Goal: Transaction & Acquisition: Purchase product/service

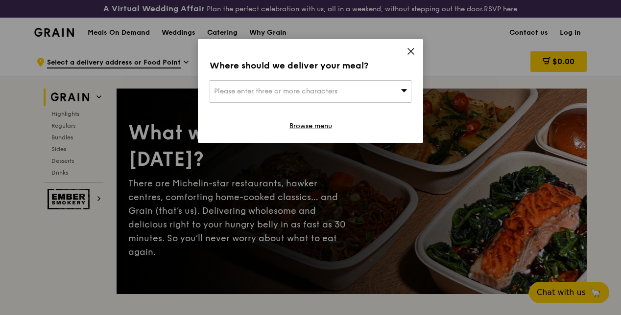
click at [409, 49] on icon at bounding box center [410, 51] width 9 height 9
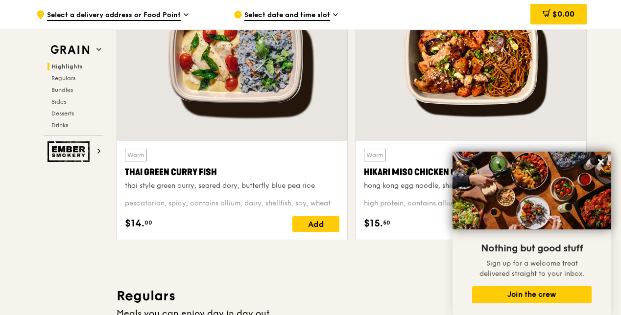
scroll to position [440, 0]
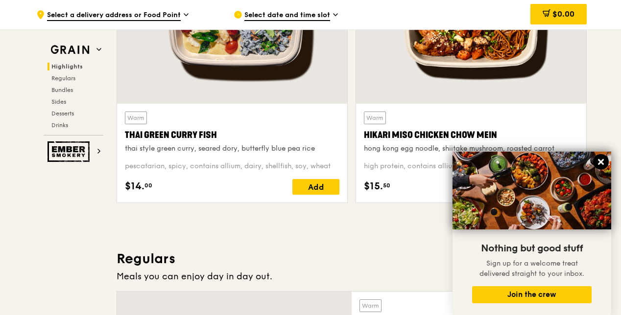
click at [605, 160] on button at bounding box center [601, 162] width 16 height 16
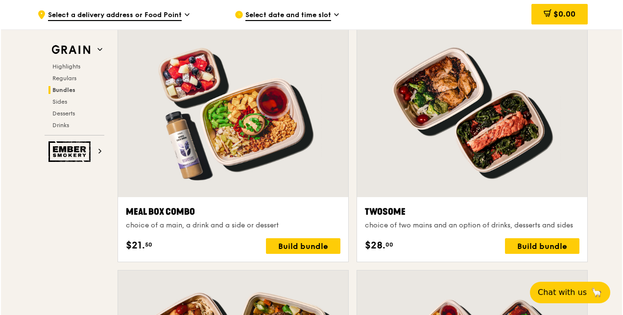
scroll to position [1519, 0]
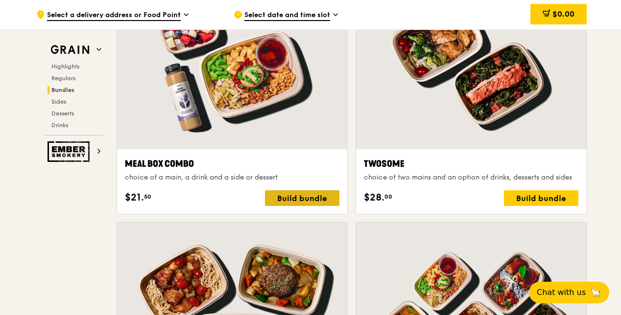
click at [284, 206] on div "Build bundle" at bounding box center [302, 198] width 74 height 16
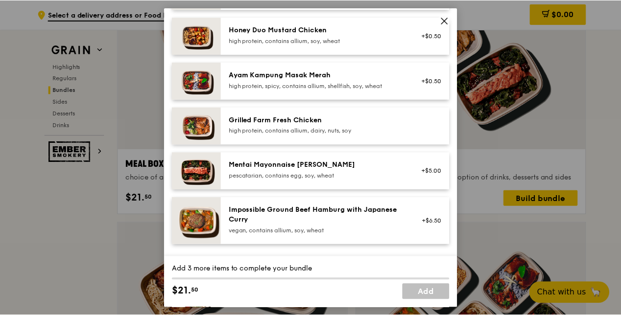
scroll to position [294, 0]
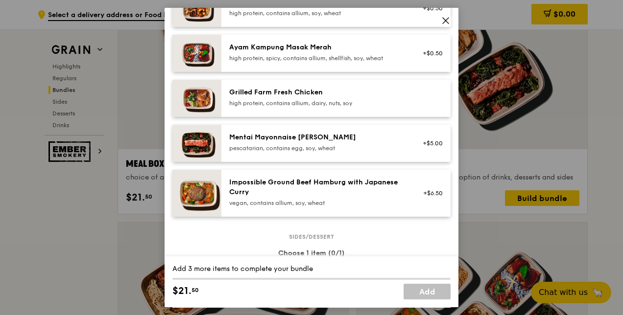
click at [444, 23] on icon at bounding box center [445, 20] width 9 height 9
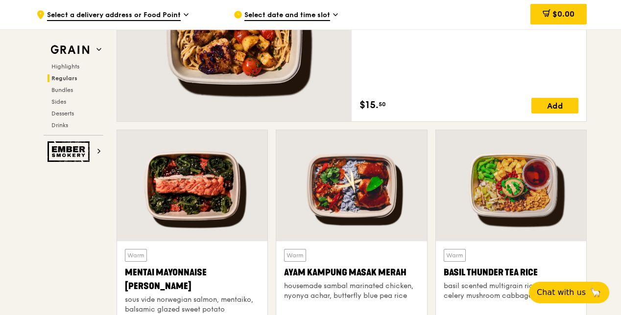
scroll to position [931, 0]
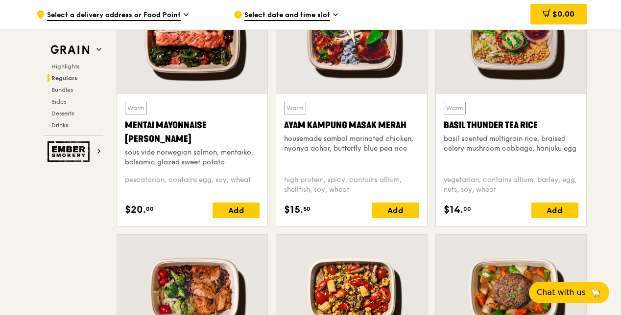
drag, startPoint x: 167, startPoint y: 148, endPoint x: 124, endPoint y: 128, distance: 47.5
click at [125, 128] on div "Mentai Mayonnaise [PERSON_NAME]" at bounding box center [192, 131] width 135 height 27
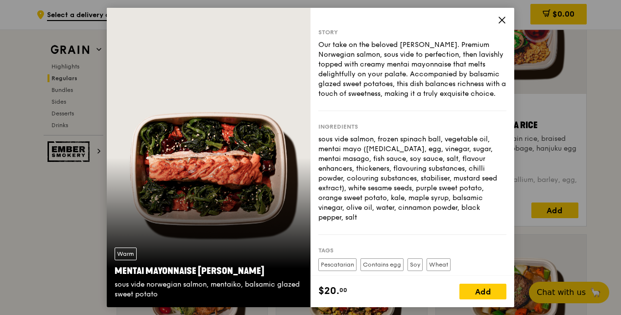
copy div "Mentai Mayonnaise [PERSON_NAME]"
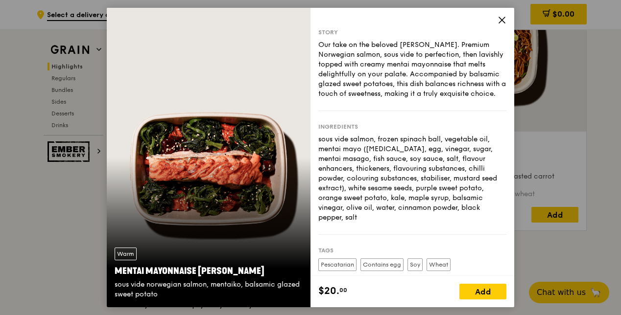
scroll to position [392, 0]
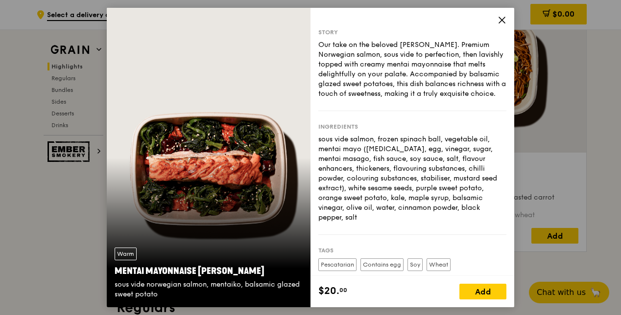
click at [502, 22] on icon at bounding box center [501, 20] width 9 height 9
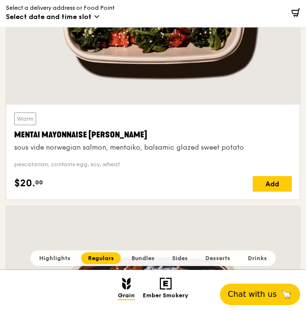
scroll to position [1469, 0]
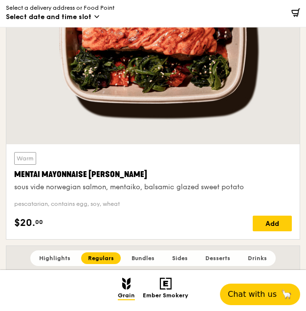
click at [213, 256] on span "Desserts" at bounding box center [218, 258] width 25 height 7
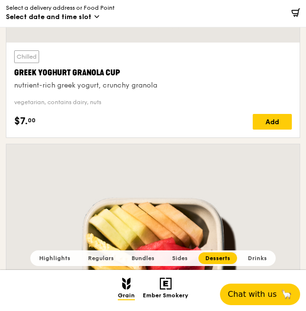
scroll to position [7981, 0]
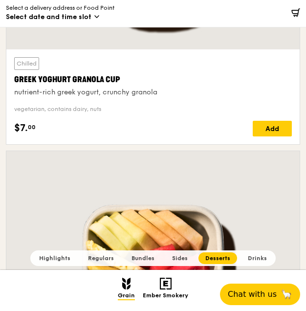
click at [57, 258] on span "Highlights" at bounding box center [54, 258] width 31 height 7
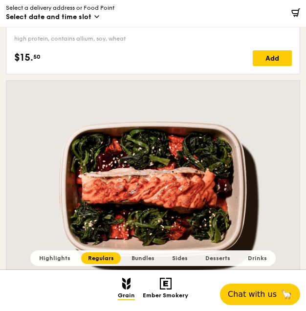
scroll to position [1512, 0]
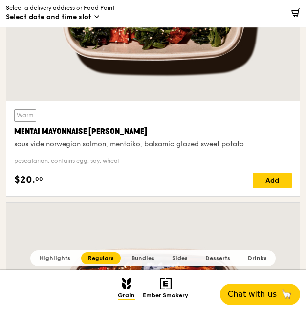
click at [211, 260] on span "Desserts" at bounding box center [218, 258] width 25 height 7
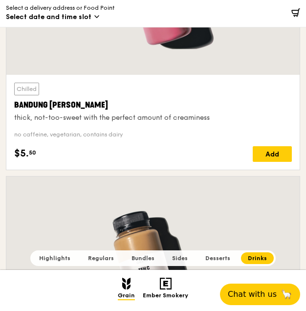
scroll to position [8989, 0]
